Goal: Find specific page/section

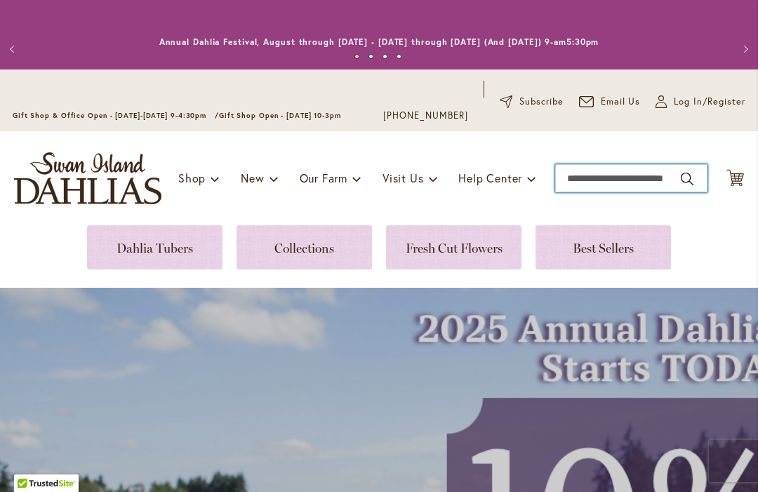
click at [617, 178] on input "Search" at bounding box center [631, 178] width 152 height 28
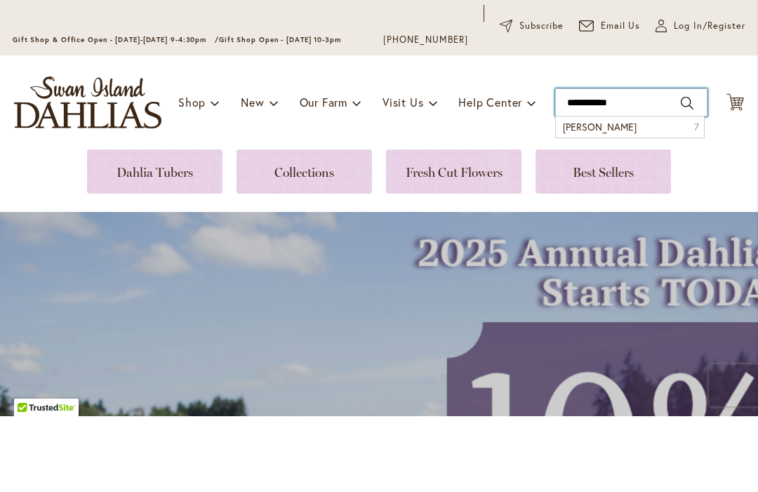
type input "**********"
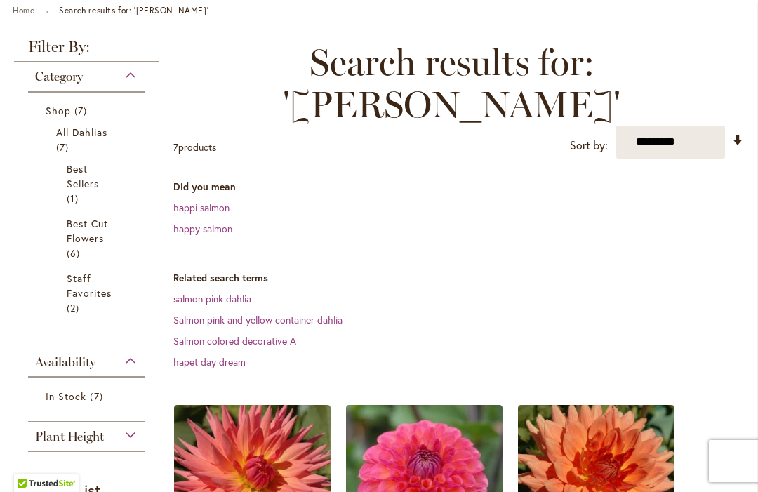
scroll to position [216, 0]
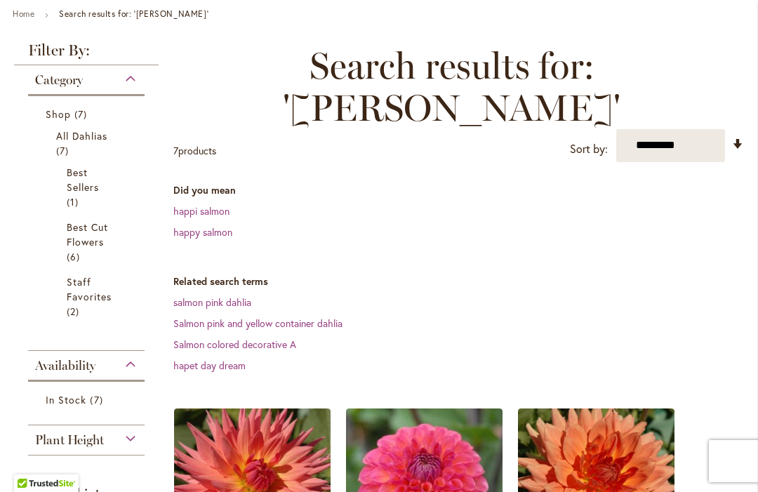
click at [211, 359] on link "hapet day dream" at bounding box center [209, 365] width 72 height 13
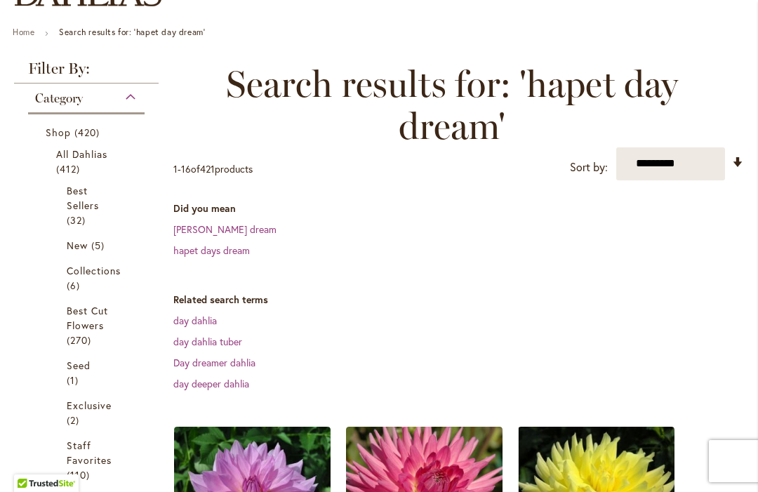
scroll to position [197, 0]
click at [222, 257] on link "hapet days dream" at bounding box center [211, 250] width 76 height 13
